Goal: Task Accomplishment & Management: Use online tool/utility

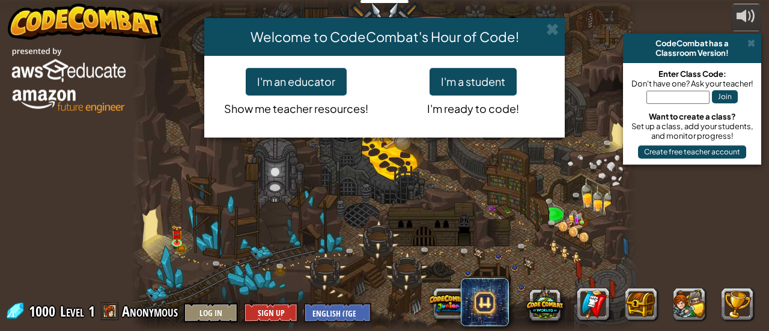
click at [410, 224] on div "Welcome to CodeCombat's Hour of Code! I'm an educator Show me teacher resources…" at bounding box center [384, 165] width 769 height 331
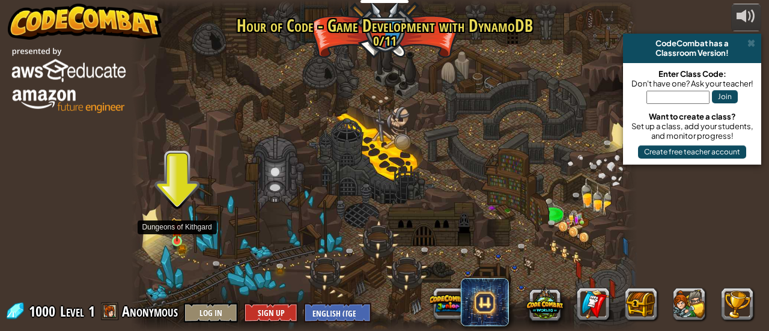
click at [178, 242] on img at bounding box center [176, 230] width 11 height 25
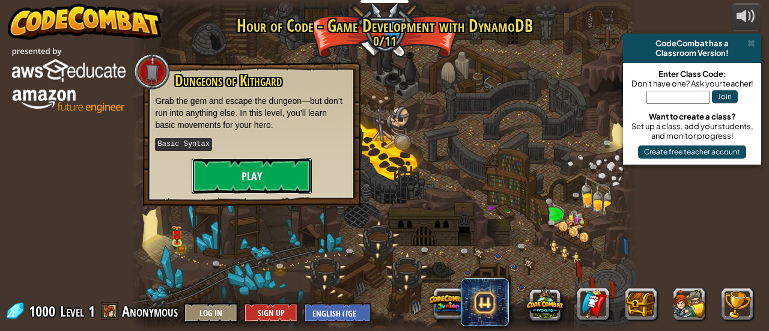
click at [268, 163] on button "Play" at bounding box center [252, 176] width 120 height 36
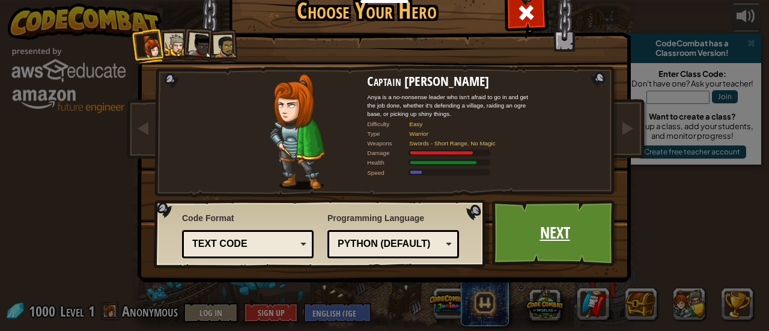
click at [533, 233] on link "Next" at bounding box center [555, 233] width 126 height 66
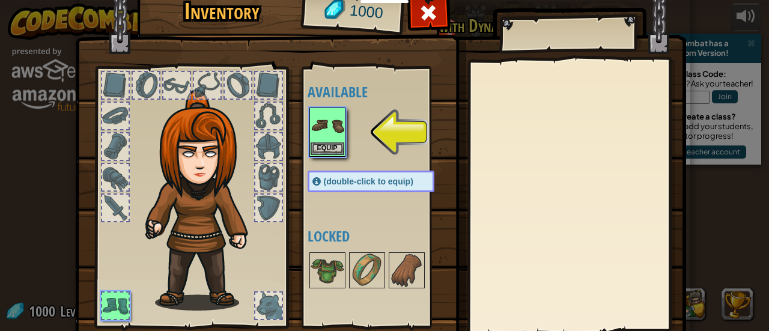
click at [337, 141] on img at bounding box center [328, 126] width 34 height 34
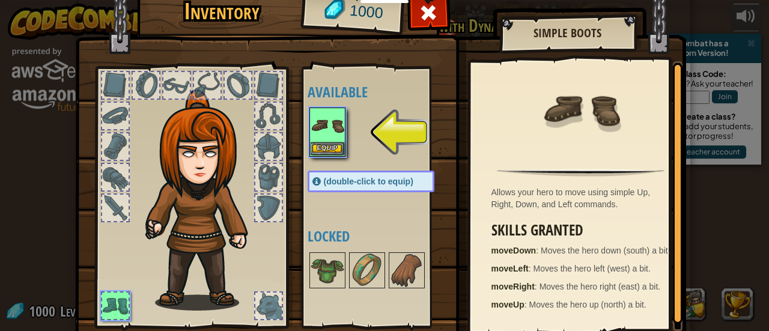
click at [311, 130] on img at bounding box center [328, 126] width 34 height 34
click at [320, 148] on button "Equip" at bounding box center [328, 148] width 34 height 13
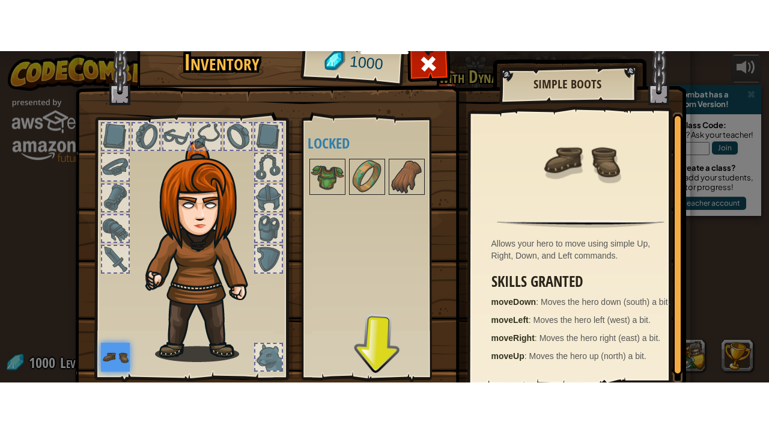
scroll to position [83, 0]
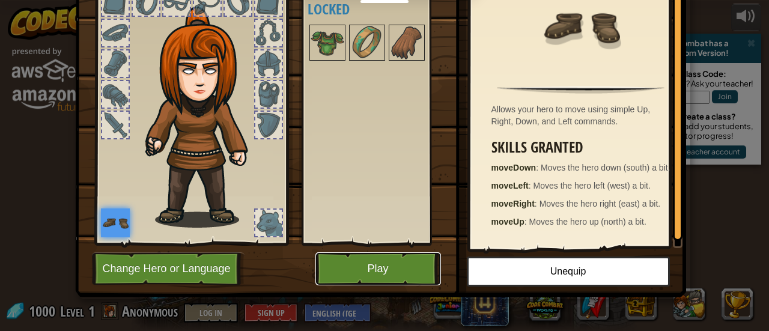
click at [382, 272] on button "Play" at bounding box center [379, 268] width 126 height 33
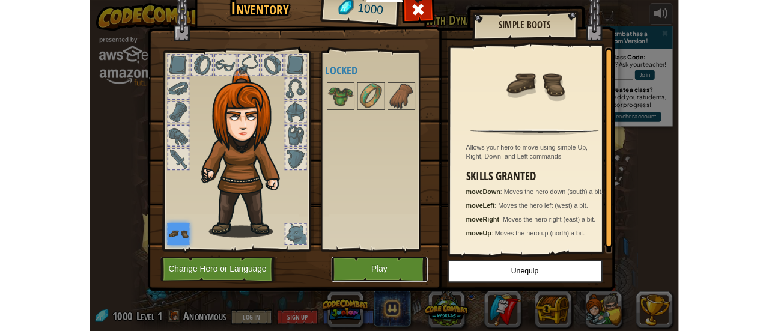
scroll to position [0, 0]
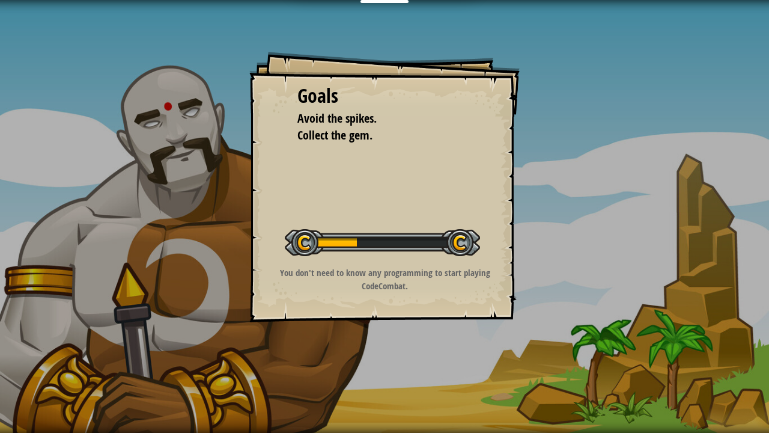
click at [405, 234] on div at bounding box center [382, 242] width 195 height 27
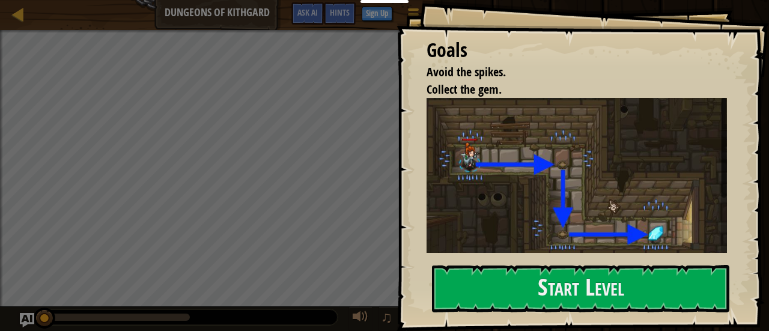
click at [557, 217] on img at bounding box center [582, 177] width 310 height 159
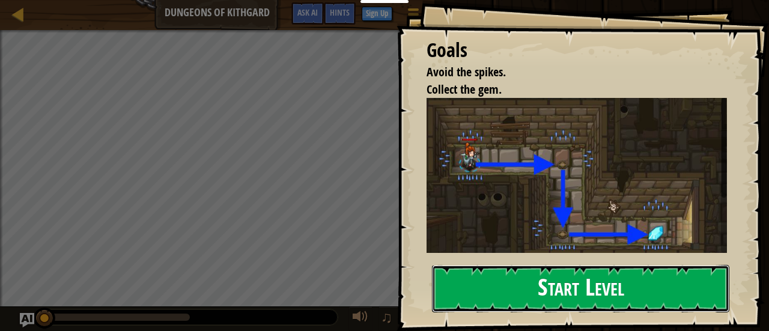
click at [518, 301] on button "Start Level" at bounding box center [581, 288] width 298 height 47
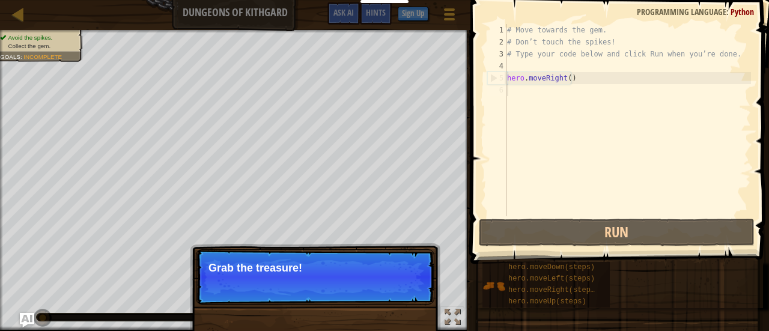
click at [304, 284] on p "Skip (esc) Continue Grab the treasure!" at bounding box center [315, 276] width 239 height 55
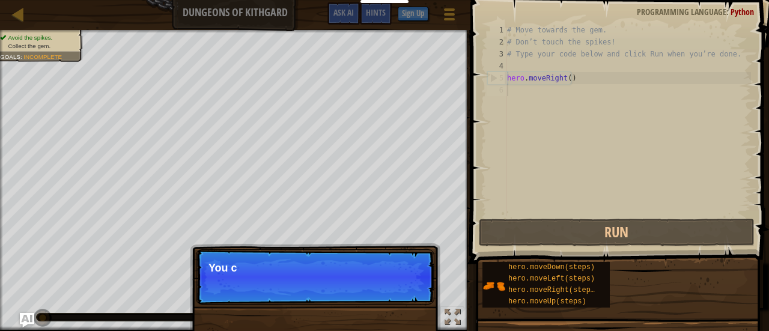
scroll to position [5, 0]
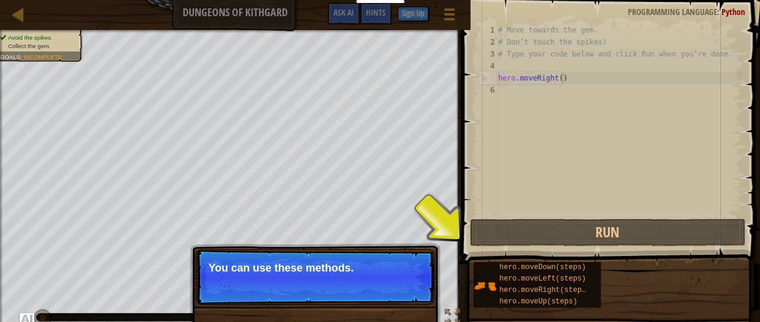
click at [569, 78] on div "# Move towards the gem. # Don’t touch the spikes! # Type your code below and cl…" at bounding box center [619, 132] width 246 height 216
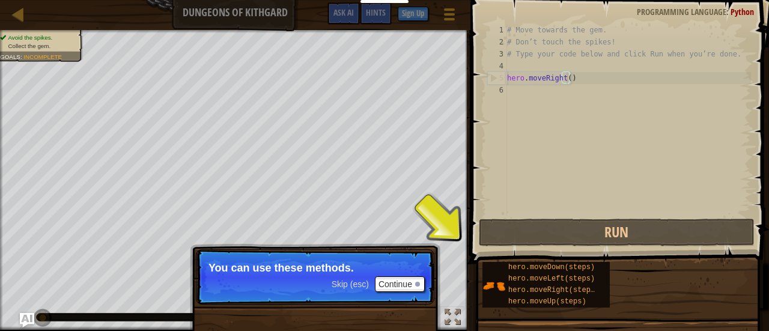
click at [567, 79] on div "# Move towards the gem. # Don’t touch the spikes! # Type your code below and cl…" at bounding box center [628, 132] width 246 height 216
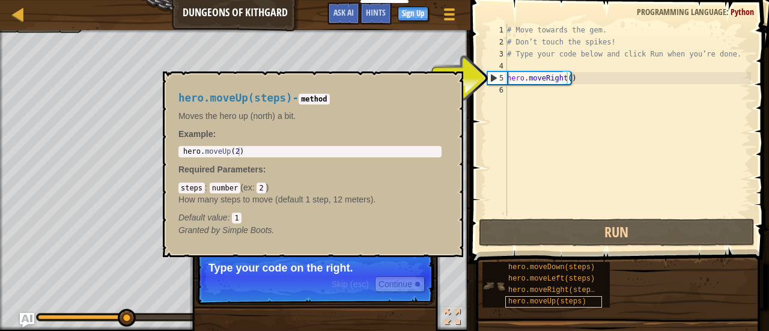
click at [558, 301] on span "hero.moveUp(steps)" at bounding box center [547, 302] width 78 height 8
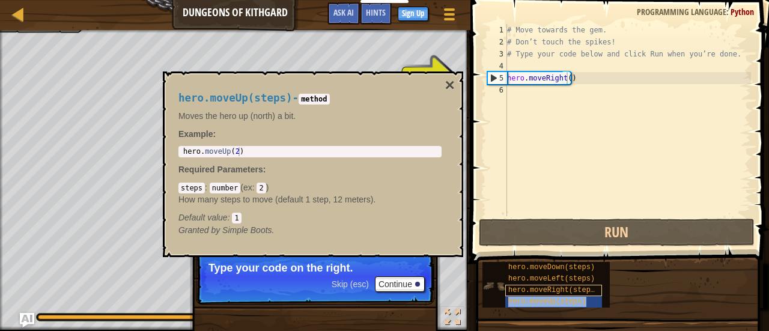
drag, startPoint x: 558, startPoint y: 301, endPoint x: 533, endPoint y: 291, distance: 27.0
click at [533, 291] on span "hero.moveRight(steps)" at bounding box center [553, 290] width 91 height 8
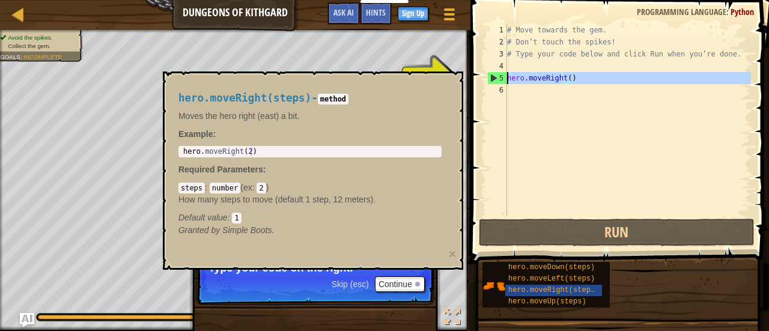
click at [500, 78] on div "5" at bounding box center [497, 78] width 19 height 12
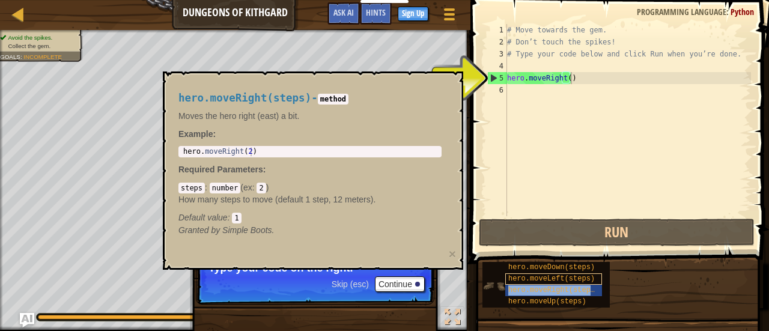
type textarea "hero.moveRight()hero.moveRight(steps)"
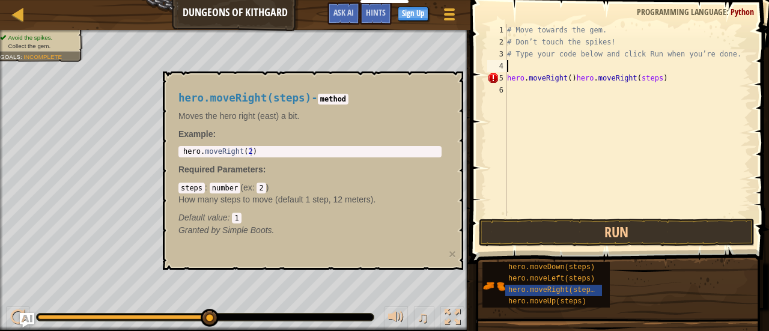
drag, startPoint x: 656, startPoint y: 72, endPoint x: 617, endPoint y: 72, distance: 39.1
click at [617, 72] on div "# Move towards the gem. # Don’t touch the spikes! # Type your code below and cl…" at bounding box center [628, 132] width 246 height 216
click at [555, 32] on div "# Move towards the gem. # Don’t touch the spikes! # Type your code below and cl…" at bounding box center [628, 132] width 246 height 216
drag, startPoint x: 597, startPoint y: 34, endPoint x: 507, endPoint y: 27, distance: 90.4
click at [507, 27] on div "# Move towards the gem. 1 2 3 4 5 6 # Move towards the gem. # Don’t touch the s…" at bounding box center [618, 120] width 266 height 192
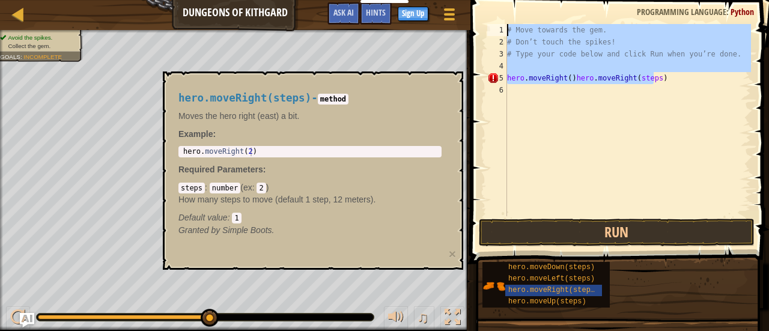
drag, startPoint x: 670, startPoint y: 84, endPoint x: 490, endPoint y: 25, distance: 188.4
click at [490, 25] on div "# Move towards the gem. 1 2 3 4 5 6 # Move towards the gem. # Don’t touch the s…" at bounding box center [618, 120] width 266 height 192
type textarea "# Move towards the gem. # Don’t touch the spikes!"
click at [648, 96] on div "# Move towards the gem. # Don’t touch the spikes! # Type your code below and cl…" at bounding box center [628, 132] width 246 height 216
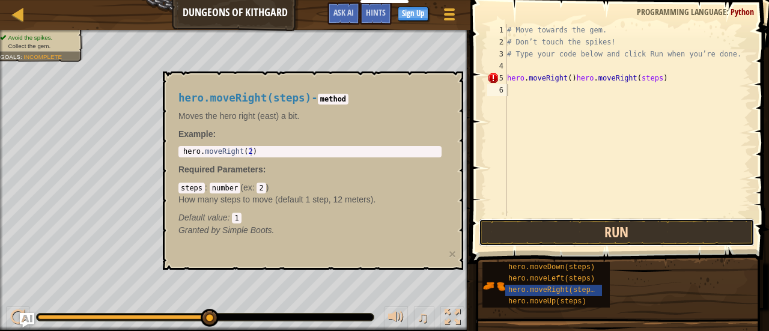
click at [581, 230] on button "Run" at bounding box center [617, 233] width 276 height 28
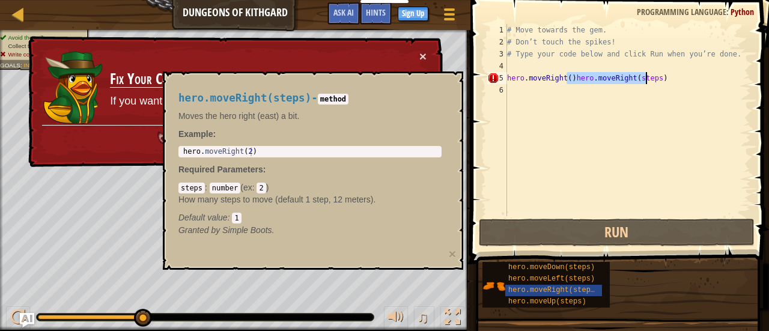
drag, startPoint x: 566, startPoint y: 81, endPoint x: 671, endPoint y: 83, distance: 104.6
click at [671, 83] on div "# Move towards the gem. # Don’t touch the spikes! # Type your code below and cl…" at bounding box center [628, 132] width 246 height 216
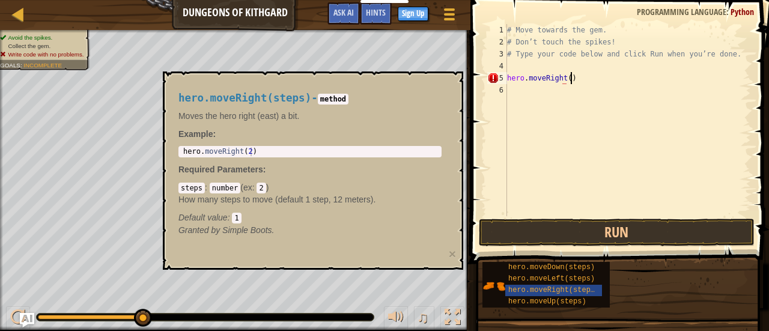
scroll to position [5, 4]
type textarea "hero.moveDown(steps)"
click at [558, 127] on div "# Move towards the gem. # Don’t touch the spikes! # Type your code below and cl…" at bounding box center [628, 132] width 246 height 216
drag, startPoint x: 600, startPoint y: 88, endPoint x: 506, endPoint y: 92, distance: 94.4
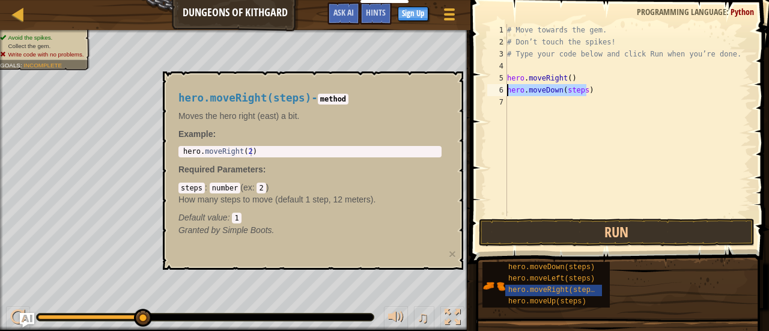
click at [506, 92] on div "1 2 3 4 5 6 7 # Move towards the gem. # Don’t touch the spikes! # Type your cod…" at bounding box center [618, 120] width 266 height 192
type textarea "hero.moveDown(steps)"
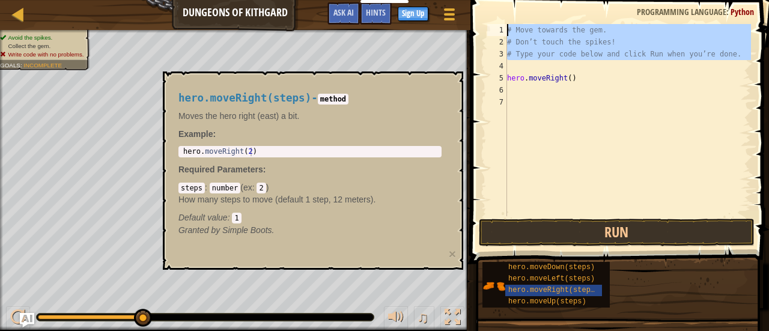
drag, startPoint x: 595, startPoint y: 66, endPoint x: 472, endPoint y: 17, distance: 132.3
click at [472, 17] on div "1 2 3 4 5 6 7 # Move towards the gem. # Don’t touch the spikes! # Type your cod…" at bounding box center [618, 155] width 302 height 299
type textarea "# Move towards the gem. # Don’t touch the spikes!"
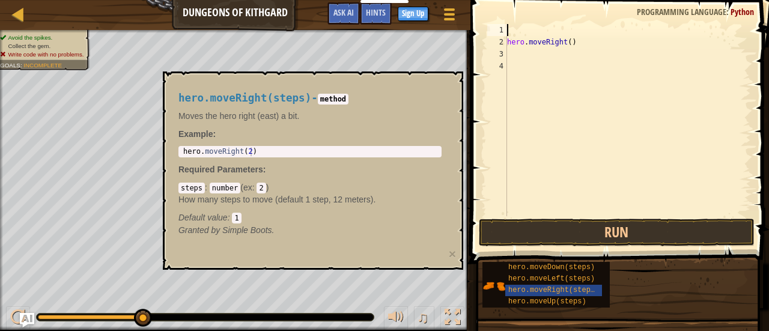
type textarea "hero.moveRight()"
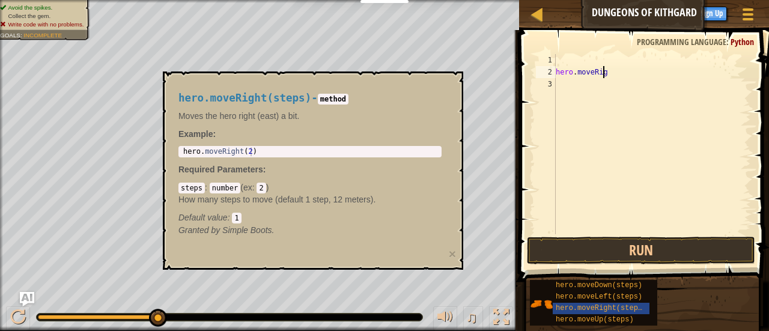
type textarea "h"
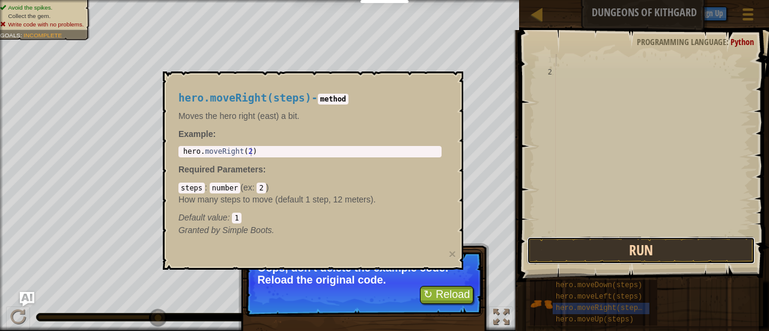
click at [605, 252] on button "Run" at bounding box center [641, 251] width 228 height 28
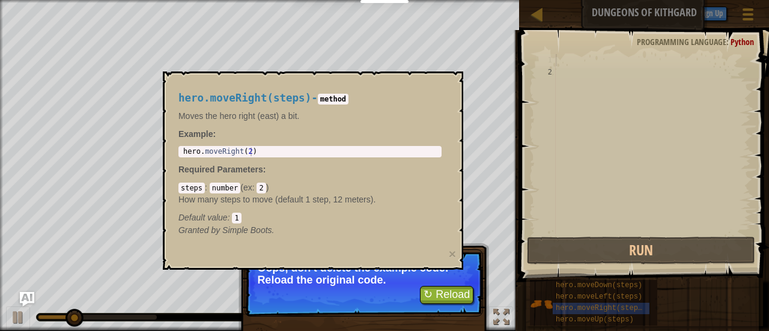
click at [289, 146] on div "1 hero . moveRight ( 2 ) הההההההההההההההההההההההההההההההההההההההההההההההההההההה…" at bounding box center [310, 151] width 263 height 11
